Goal: Information Seeking & Learning: Find specific page/section

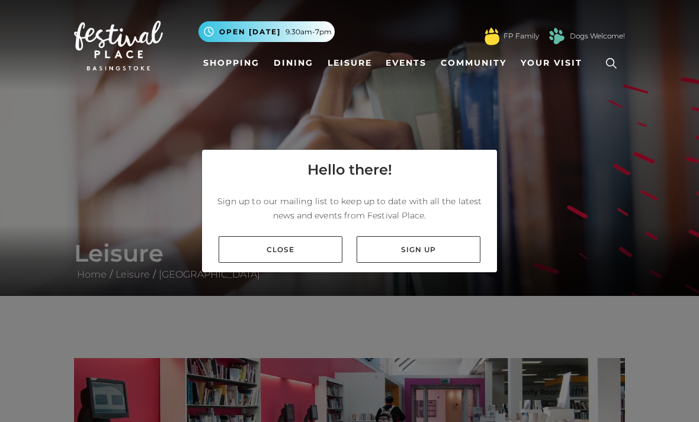
click at [289, 263] on link "Close" at bounding box center [281, 249] width 124 height 27
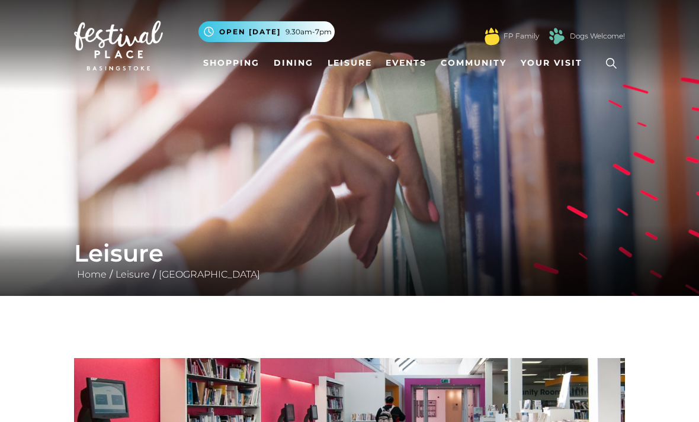
click at [616, 63] on icon at bounding box center [611, 64] width 18 height 18
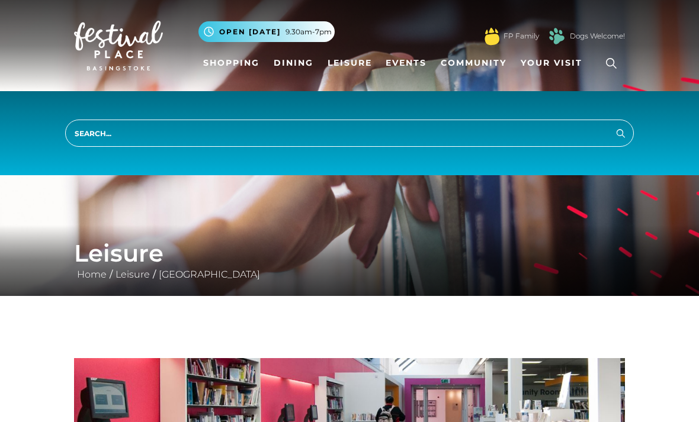
click at [98, 137] on input "search" at bounding box center [349, 133] width 569 height 27
type input "B003725134"
click at [621, 133] on button "Search" at bounding box center [621, 133] width 14 height 15
click at [615, 133] on icon "submit" at bounding box center [621, 133] width 14 height 14
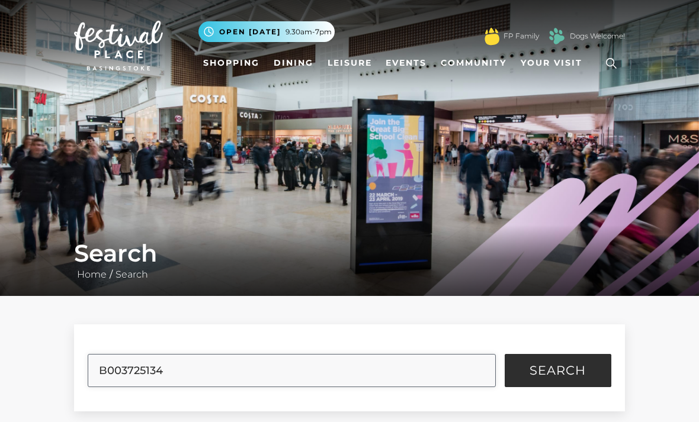
click at [179, 367] on input "B003725134" at bounding box center [292, 370] width 408 height 33
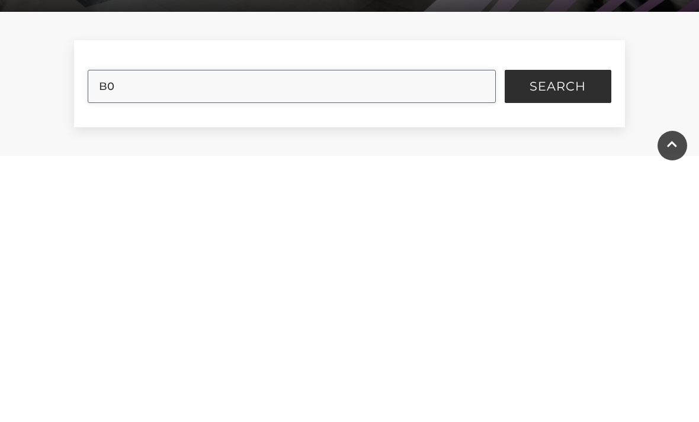
type input "B"
type input "Renew library books"
click at [557, 320] on button "Search" at bounding box center [558, 336] width 107 height 33
click at [567, 331] on span "Search" at bounding box center [558, 337] width 56 height 12
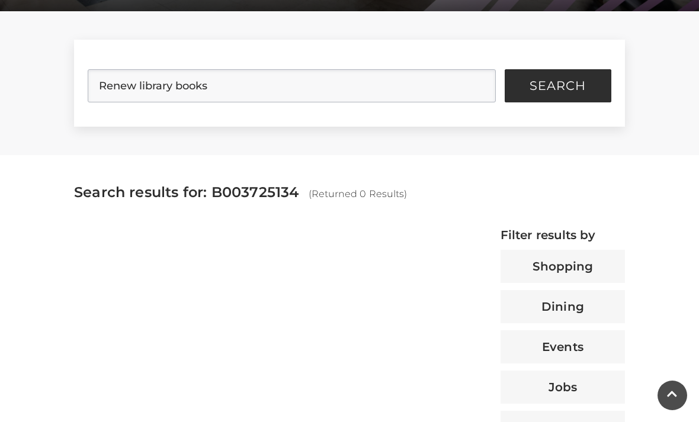
click at [565, 80] on span "Search" at bounding box center [558, 86] width 56 height 12
click at [560, 85] on span "Search" at bounding box center [558, 86] width 56 height 12
click at [257, 197] on span "Search results for: B003725134" at bounding box center [186, 192] width 225 height 17
click at [371, 190] on span "(Returned 0 Results)" at bounding box center [358, 193] width 99 height 11
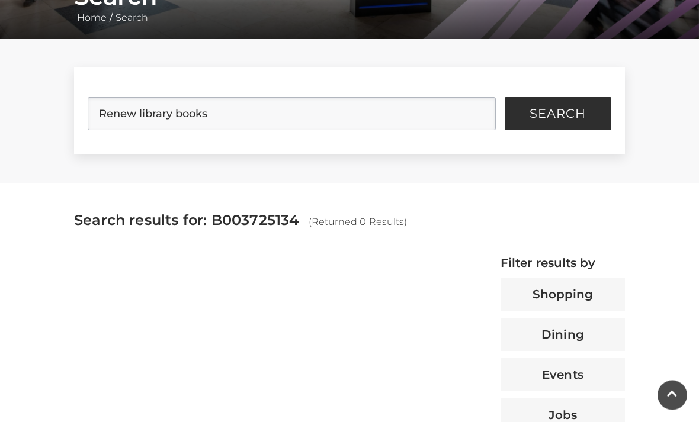
scroll to position [0, 0]
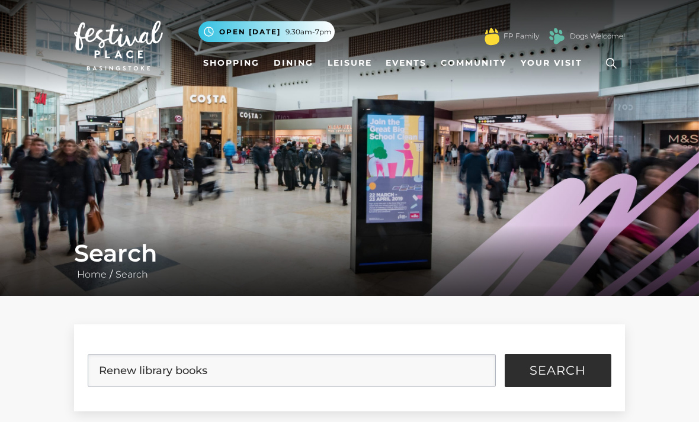
click at [556, 374] on span "Search" at bounding box center [558, 371] width 56 height 12
click at [554, 383] on button "Search" at bounding box center [558, 370] width 107 height 33
click at [554, 377] on span "Search" at bounding box center [558, 371] width 56 height 12
